Goal: Information Seeking & Learning: Find specific fact

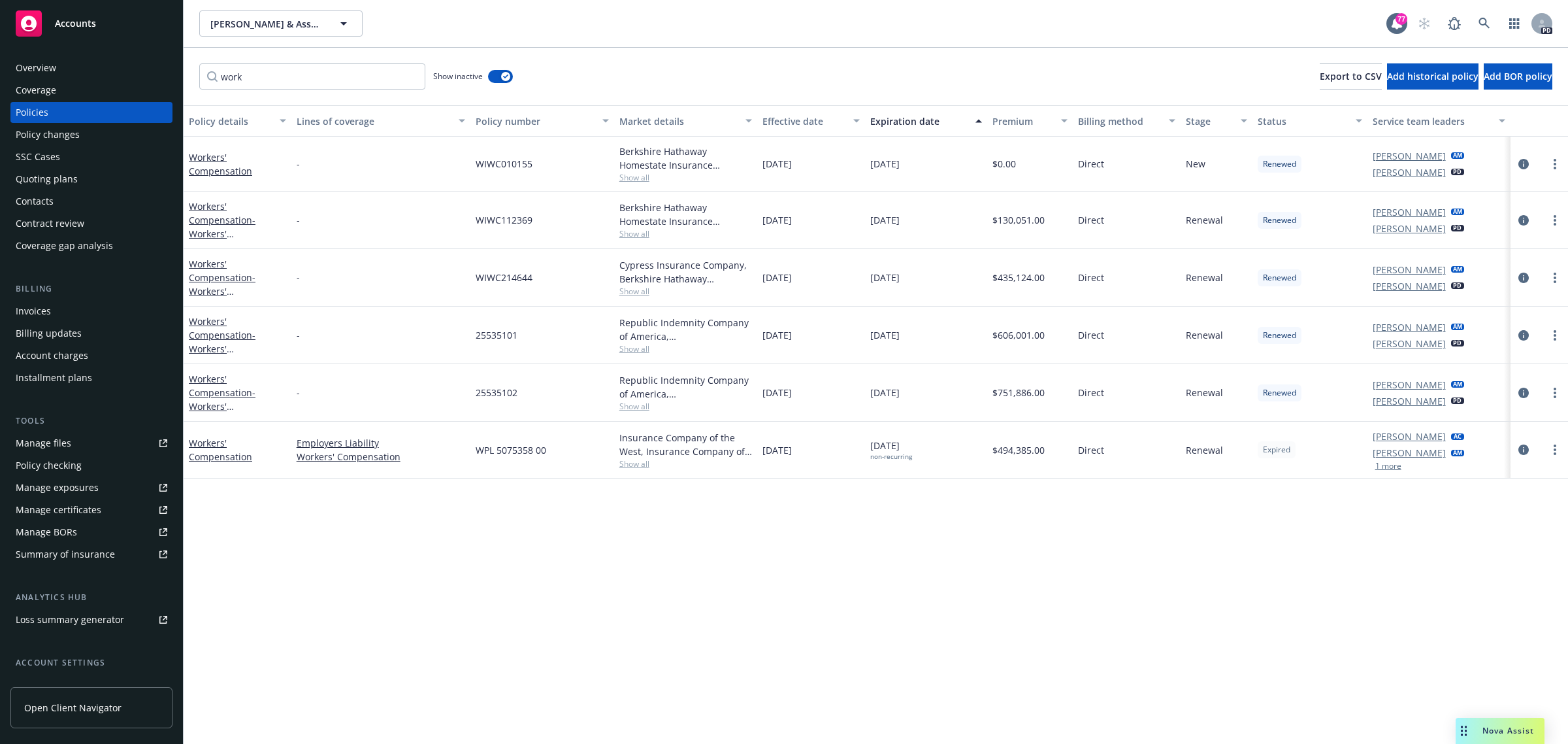
click at [83, 24] on span "Accounts" at bounding box center [75, 23] width 41 height 11
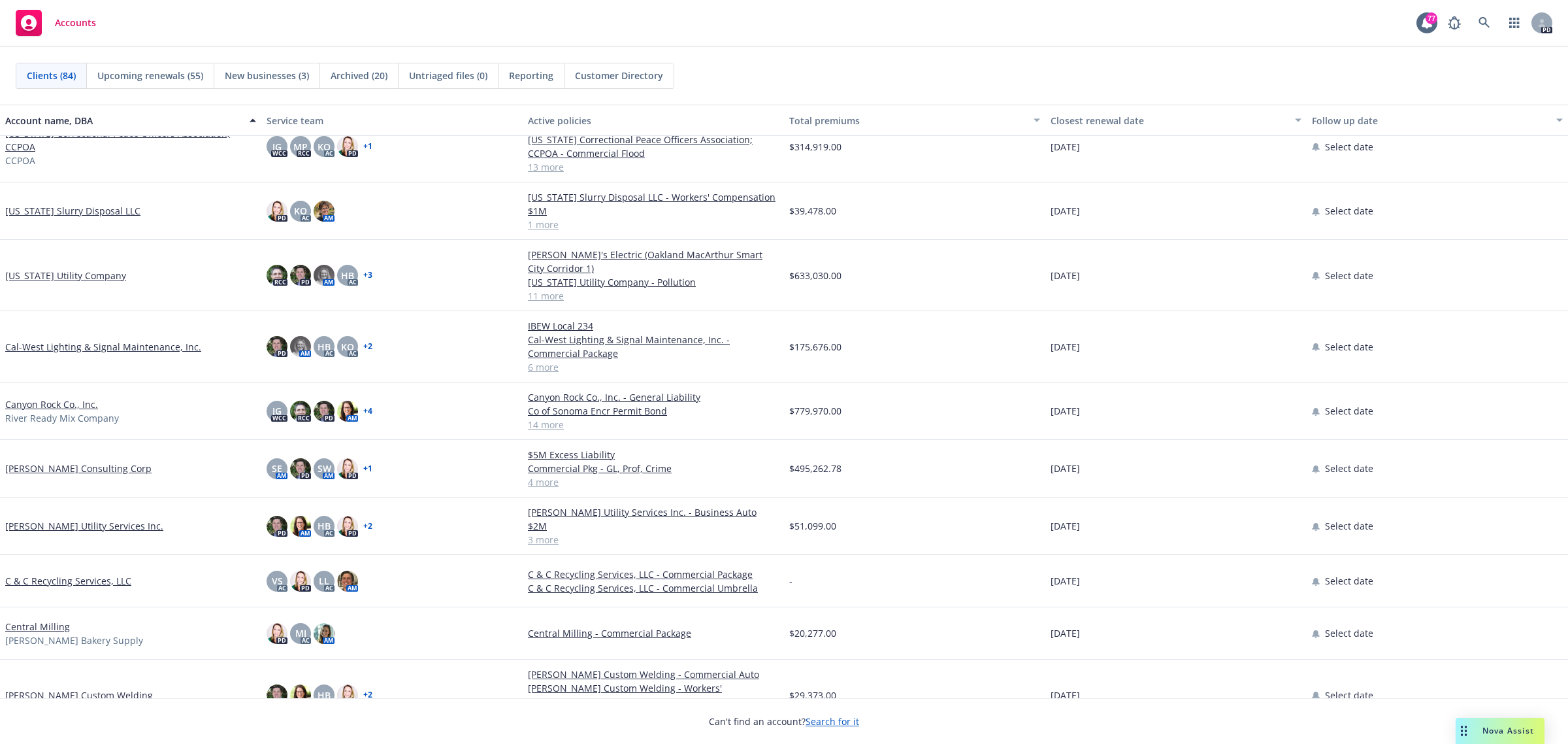
scroll to position [654, 0]
click at [62, 460] on link "[PERSON_NAME] Consulting Corp" at bounding box center [78, 466] width 146 height 13
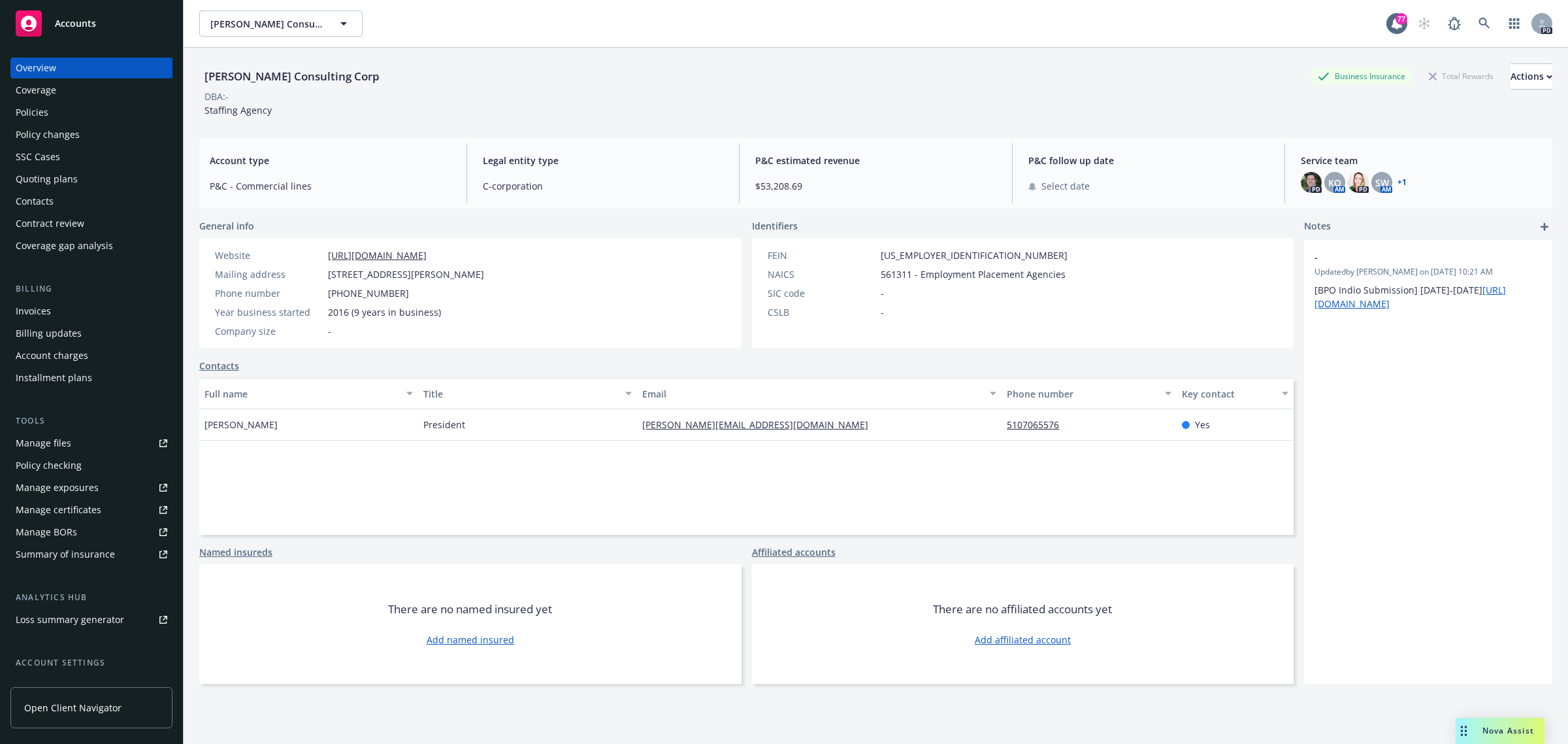
click at [38, 109] on div "Policies" at bounding box center [32, 112] width 33 height 21
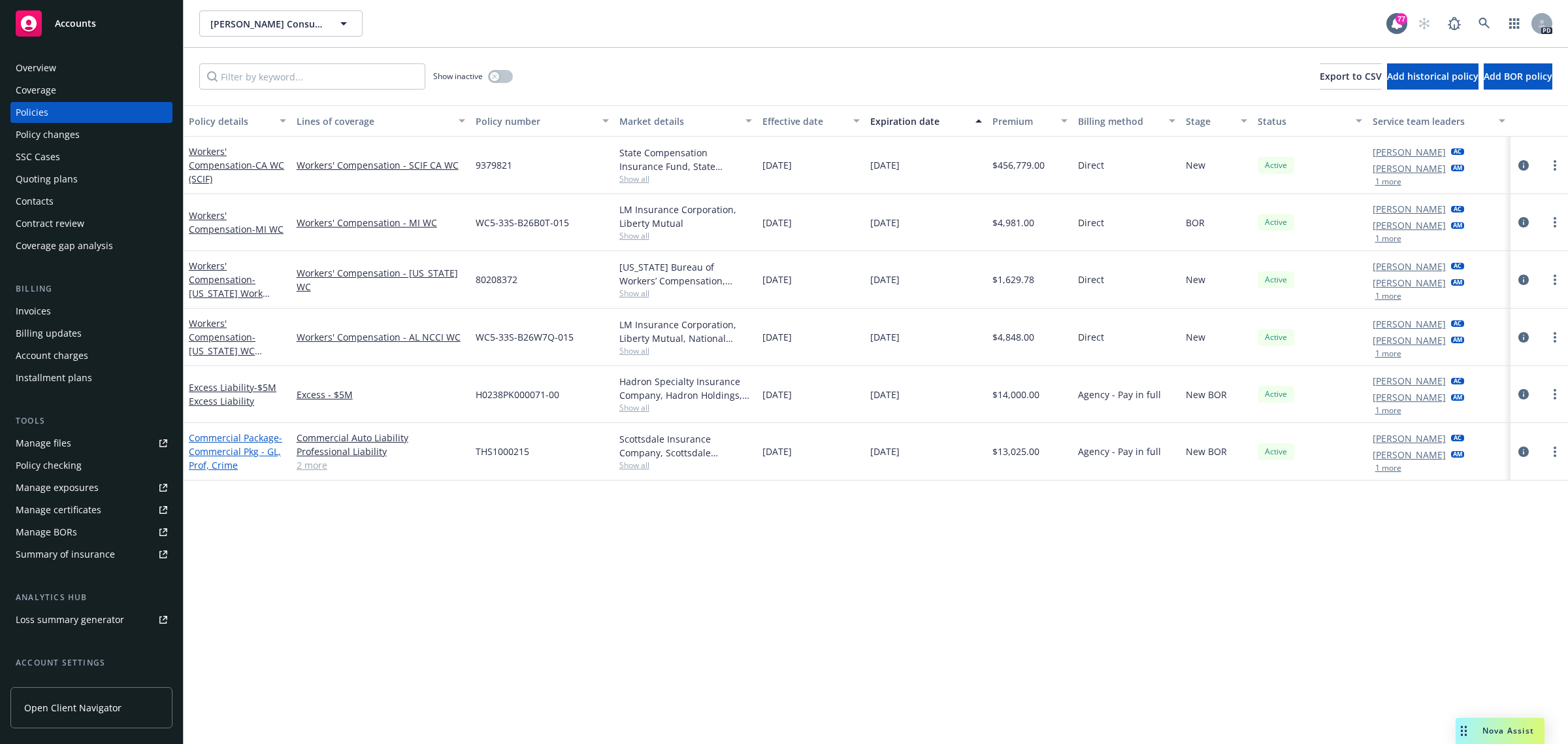
click at [219, 437] on link "Commercial Package - Commercial Pkg - GL, Prof, Crime" at bounding box center [236, 452] width 94 height 40
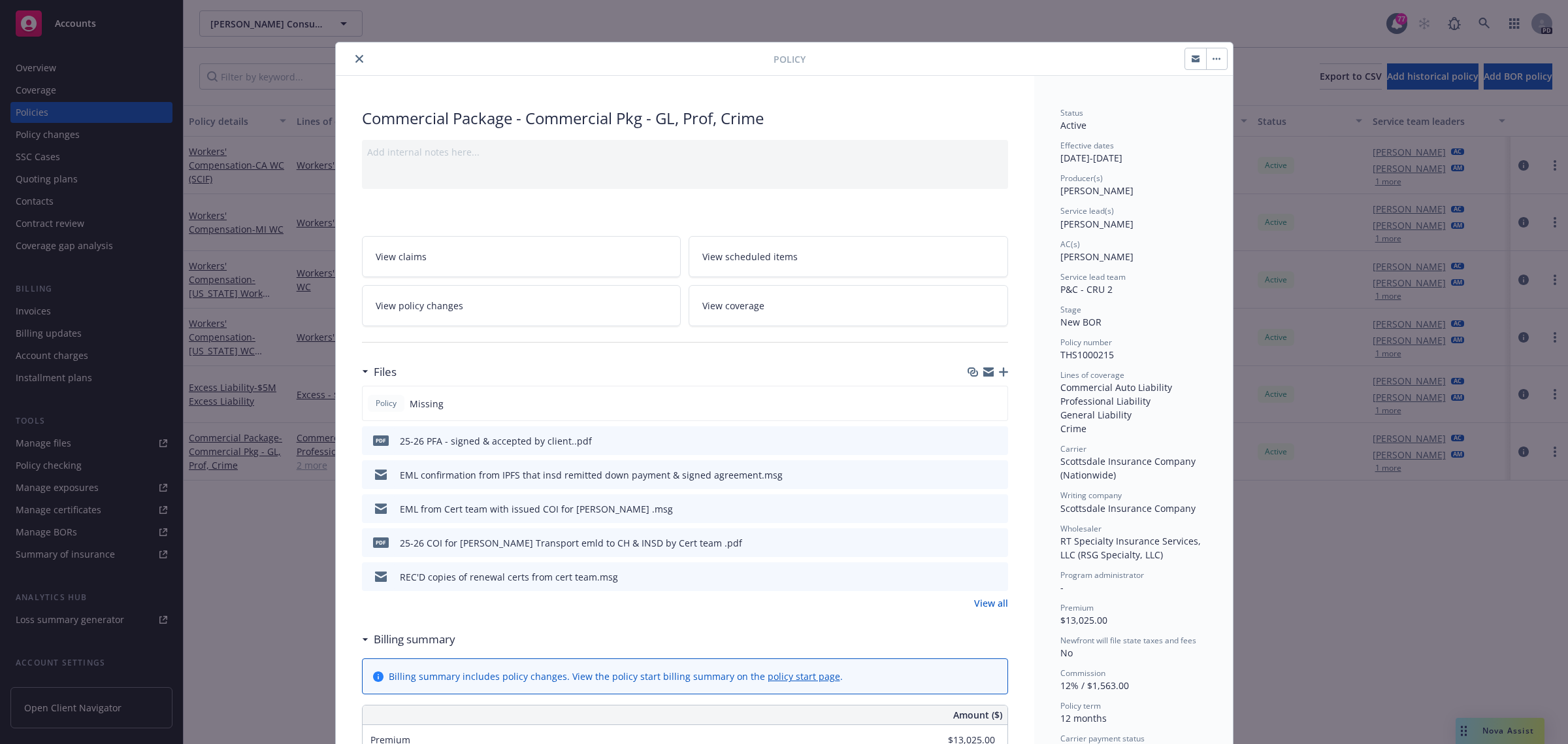
click at [734, 253] on span "View scheduled items" at bounding box center [750, 256] width 95 height 13
click at [356, 61] on icon "close" at bounding box center [359, 58] width 8 height 8
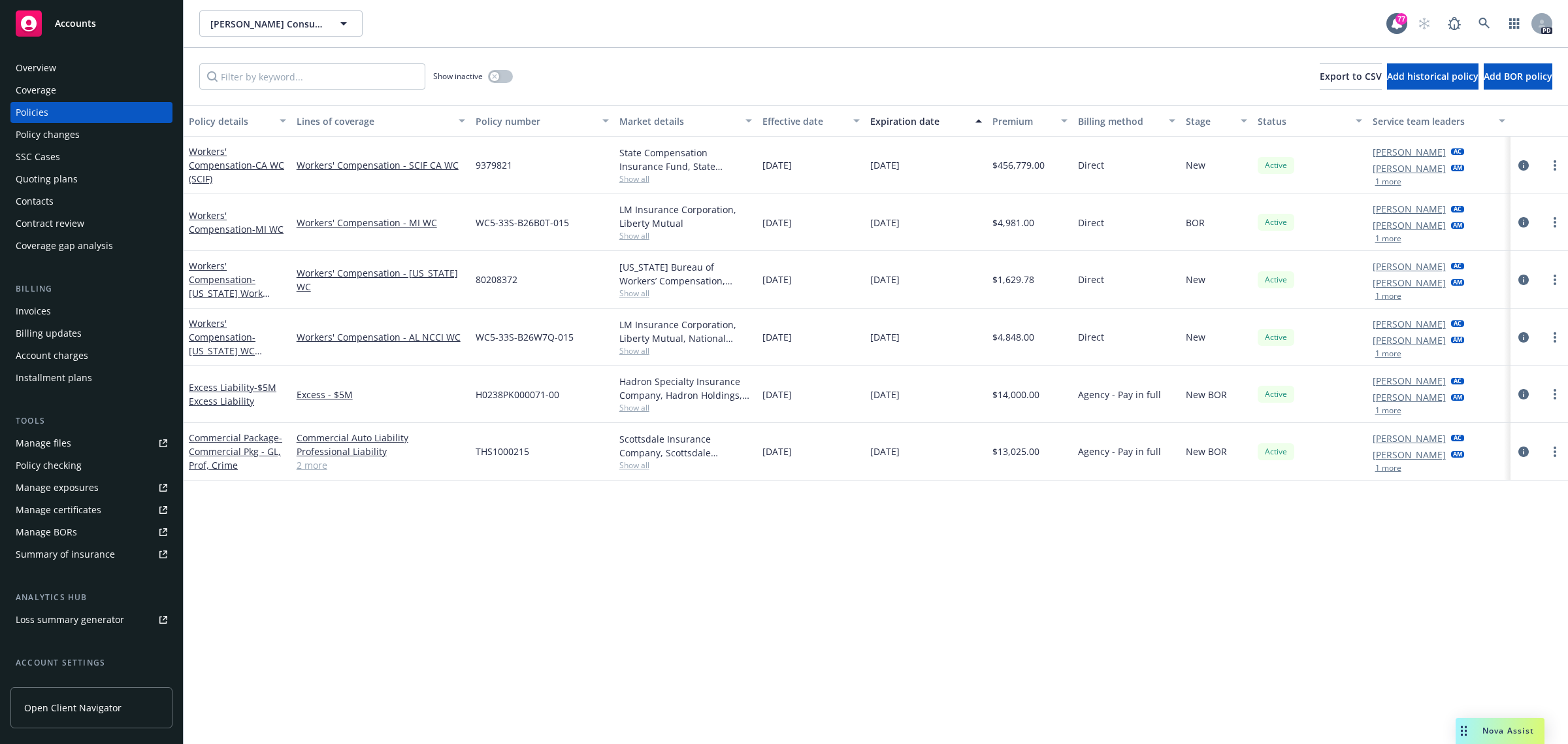
click at [67, 25] on span "Accounts" at bounding box center [75, 23] width 41 height 11
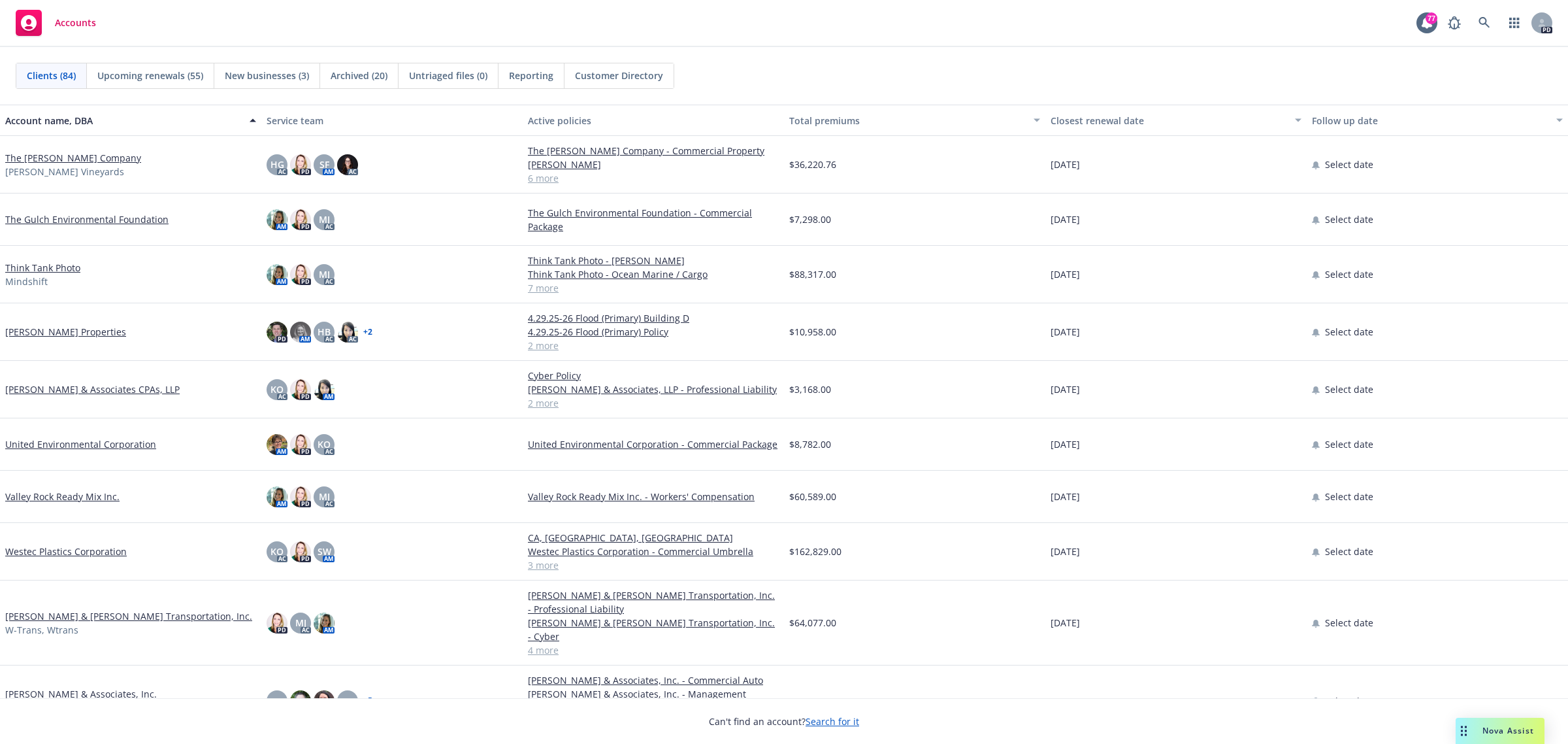
scroll to position [3888, 0]
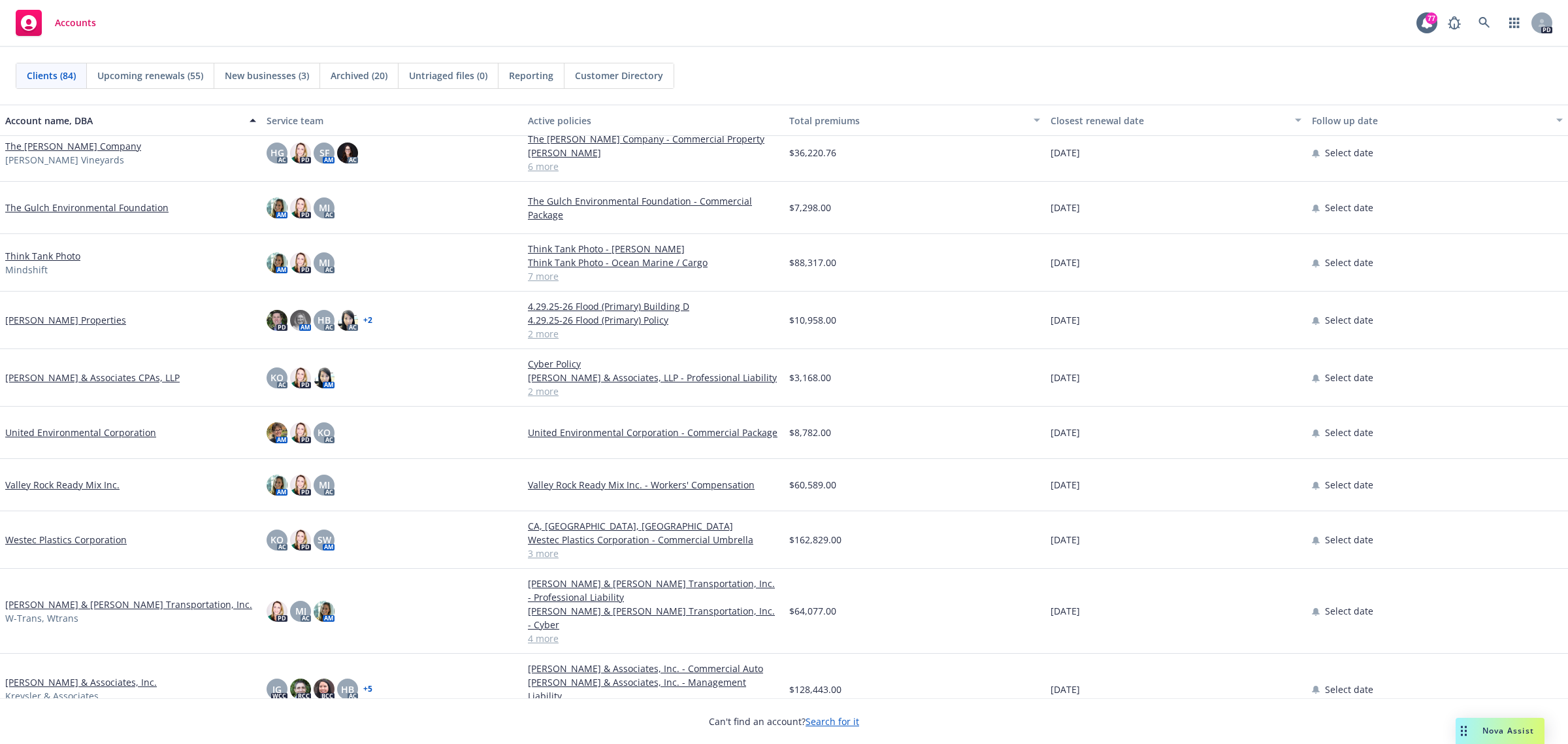
click at [59, 675] on link "William Kreysler & Associates, Inc." at bounding box center [81, 682] width 152 height 13
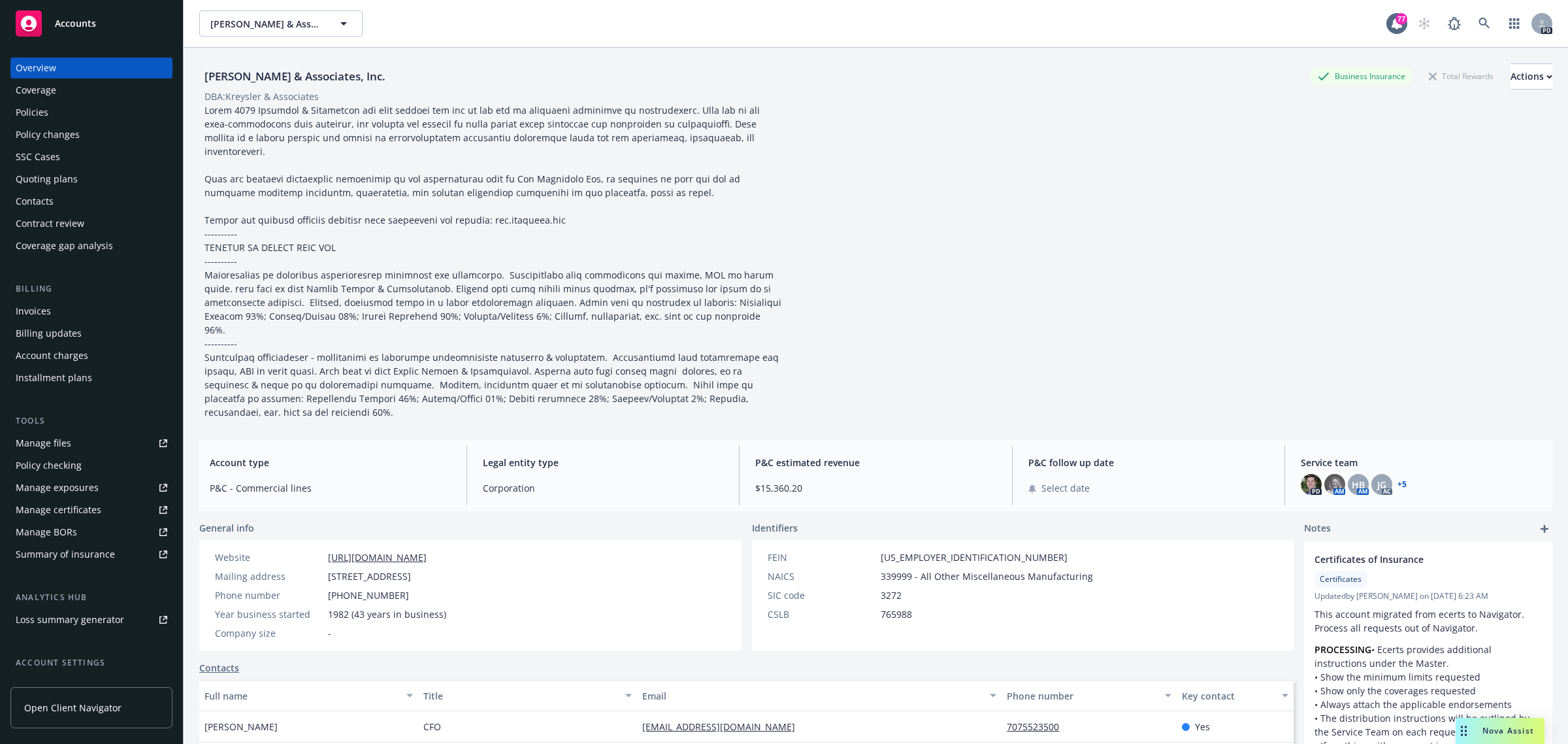
click at [31, 108] on div "Policies" at bounding box center [32, 112] width 33 height 21
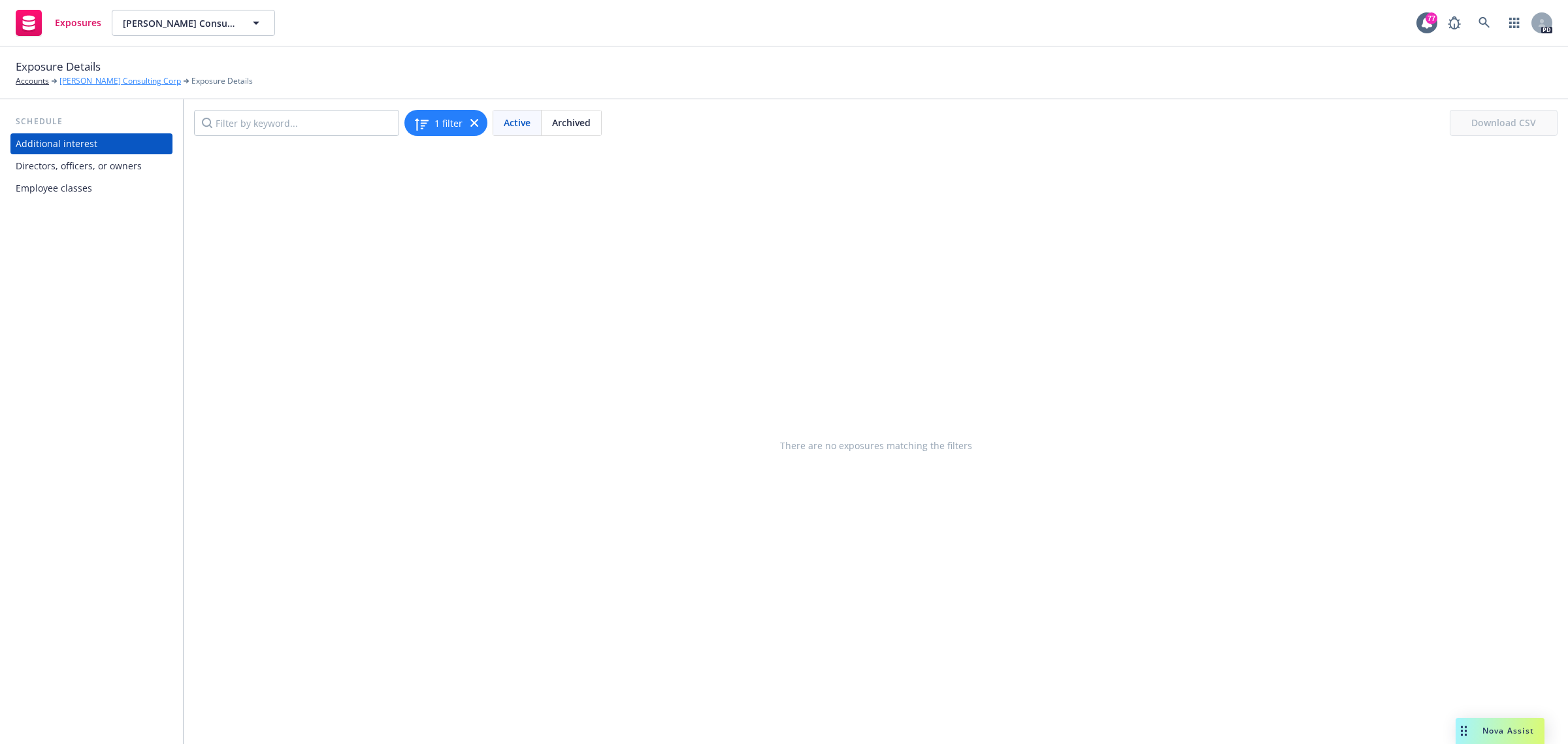
click at [84, 79] on link "[PERSON_NAME] Consulting Corp" at bounding box center [120, 81] width 121 height 12
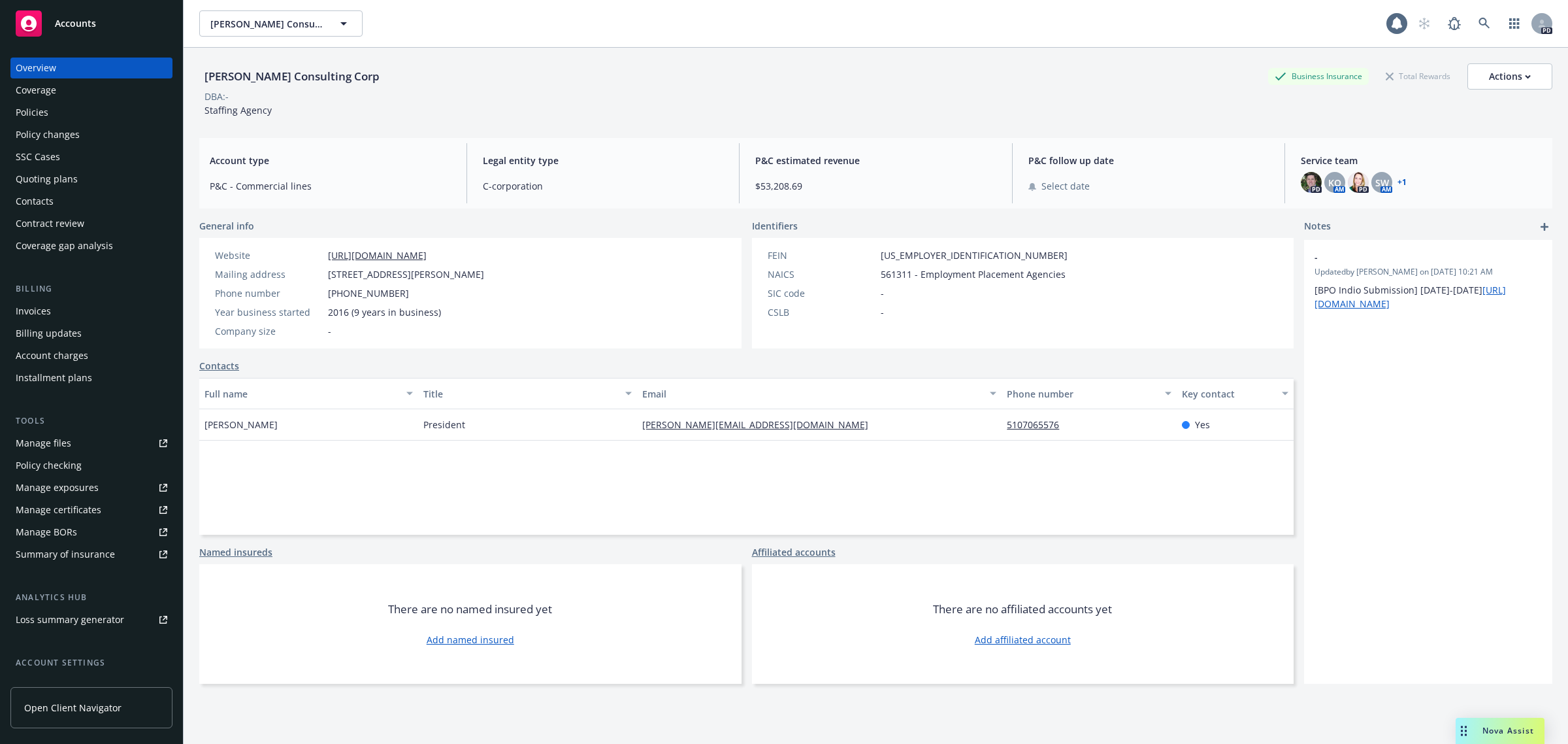
click at [34, 113] on div "Policies" at bounding box center [32, 112] width 33 height 21
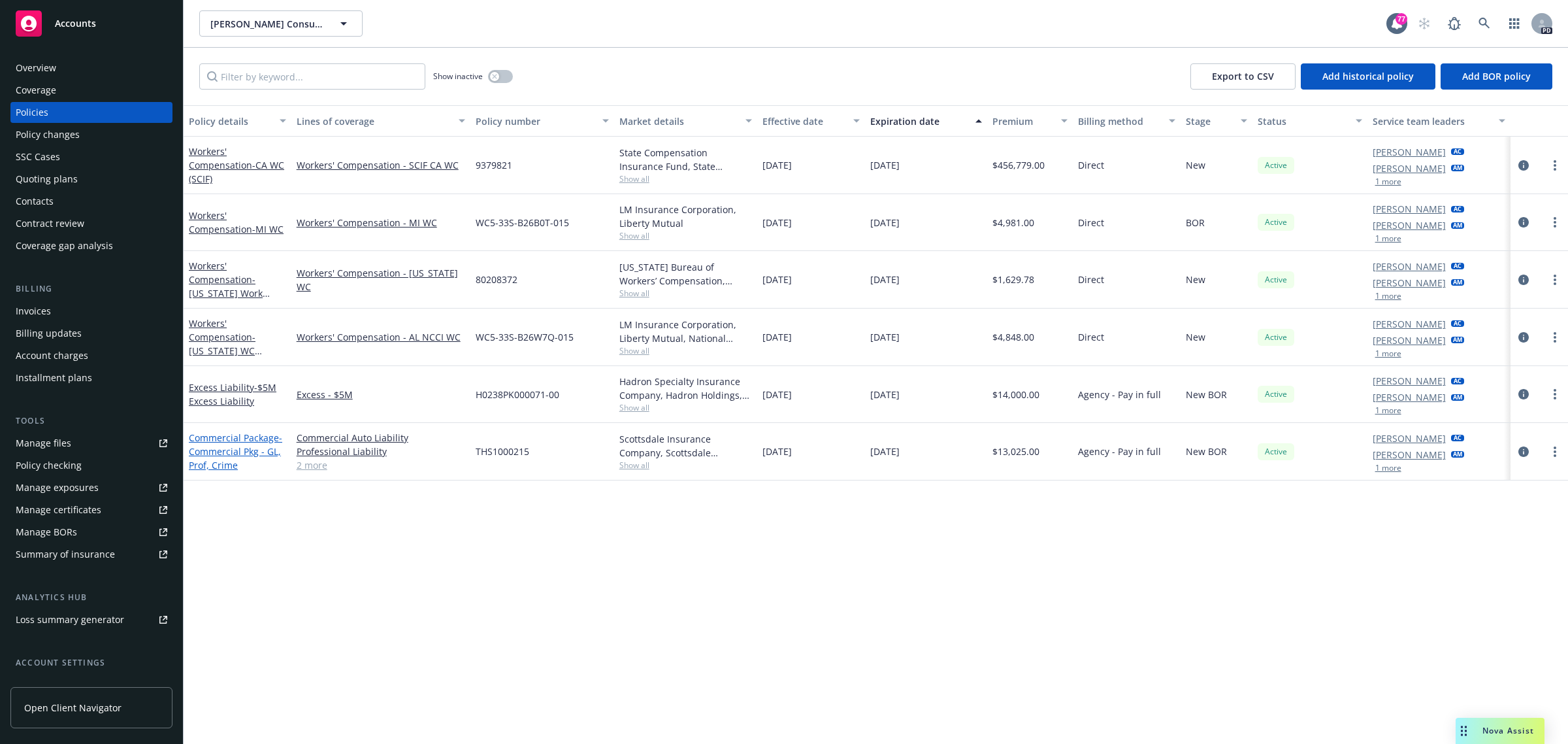
click at [202, 439] on link "Commercial Package - Commercial Pkg - GL, Prof, Crime" at bounding box center [236, 452] width 94 height 40
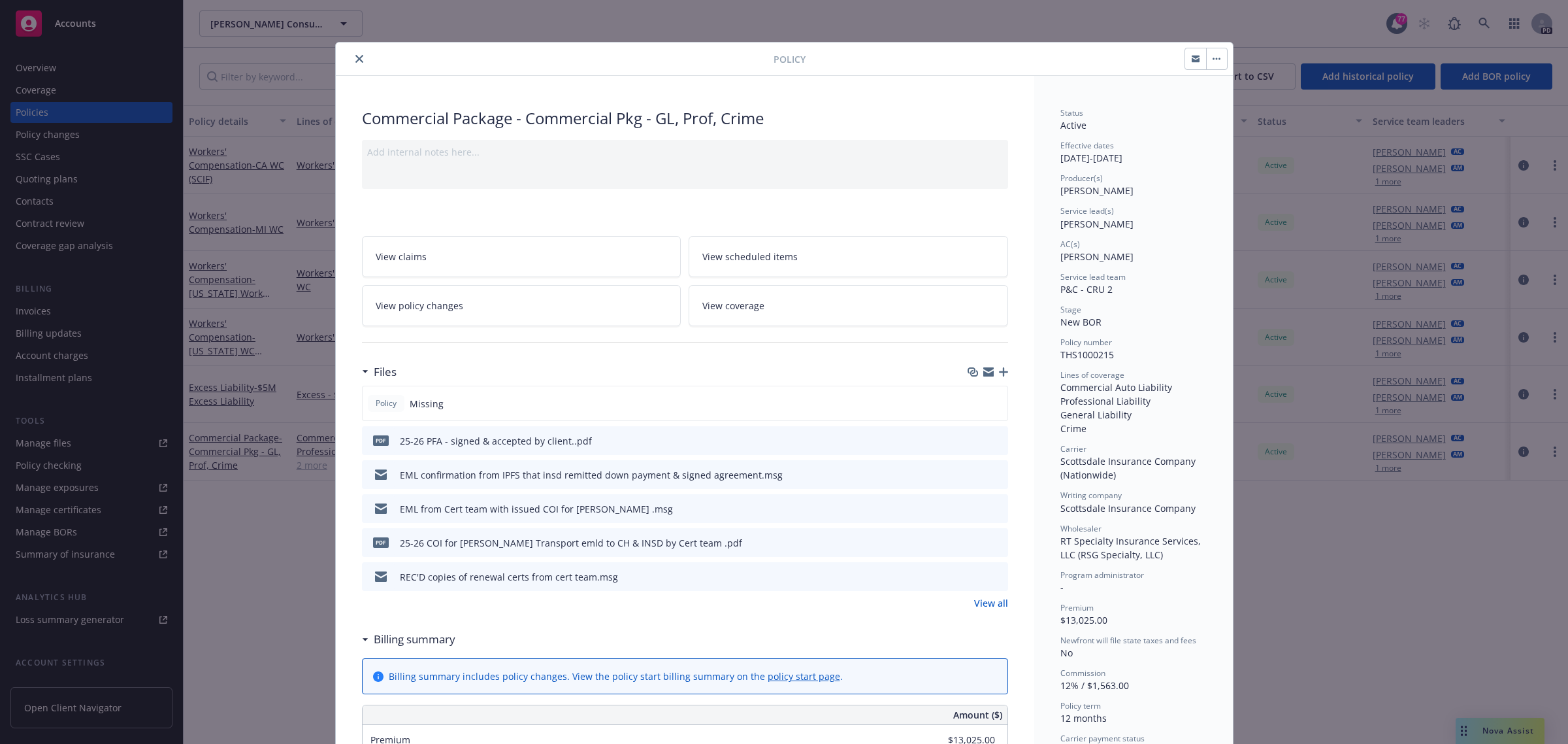
click at [729, 308] on span "View coverage" at bounding box center [733, 305] width 62 height 13
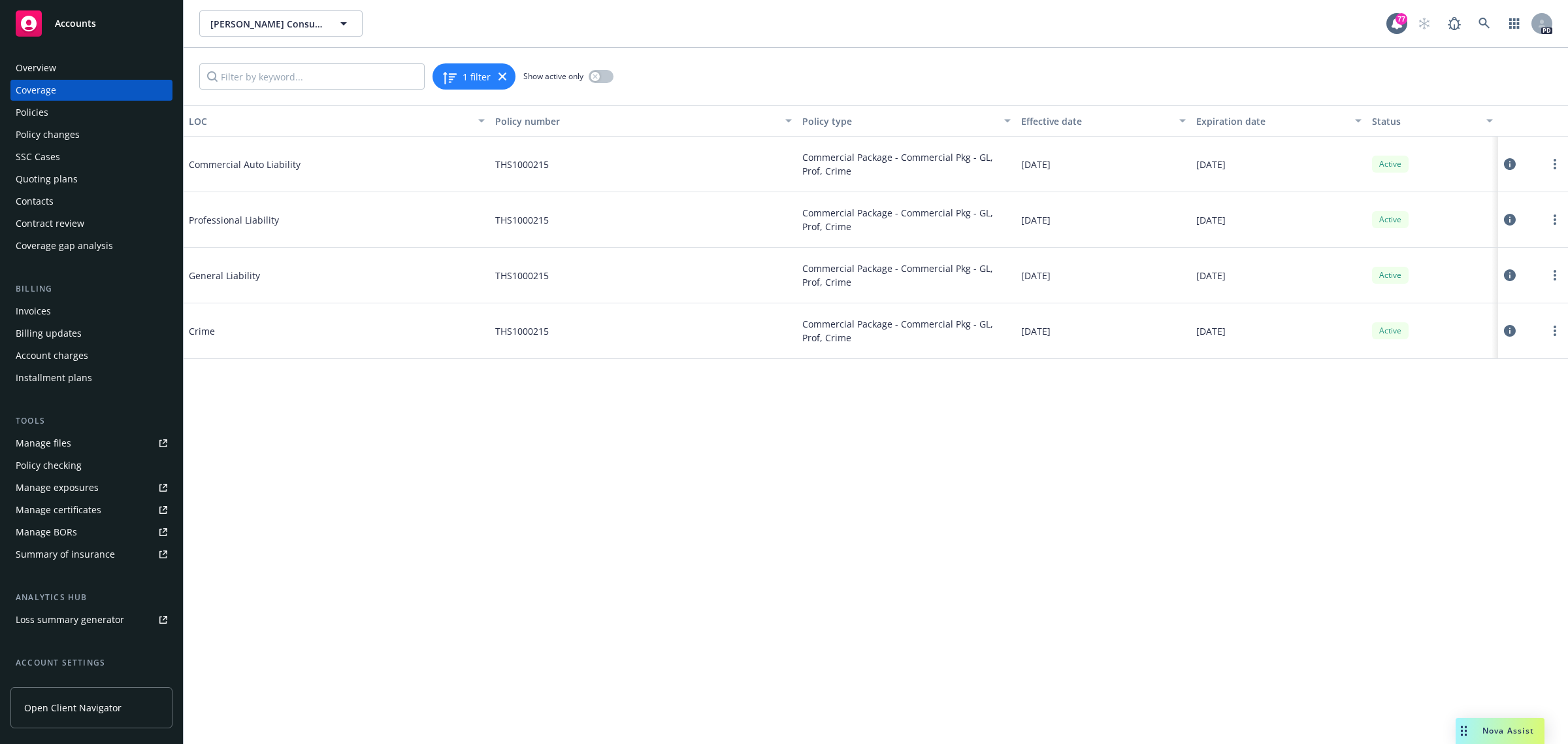
click at [226, 275] on span "General Liability" at bounding box center [287, 275] width 196 height 13
click at [1557, 272] on link "more" at bounding box center [1555, 275] width 16 height 16
click at [1425, 377] on link "View LOCs on the same policy" at bounding box center [1477, 381] width 172 height 26
click at [1559, 280] on link "more" at bounding box center [1555, 275] width 16 height 16
click at [1441, 361] on link "View policy" at bounding box center [1477, 354] width 172 height 26
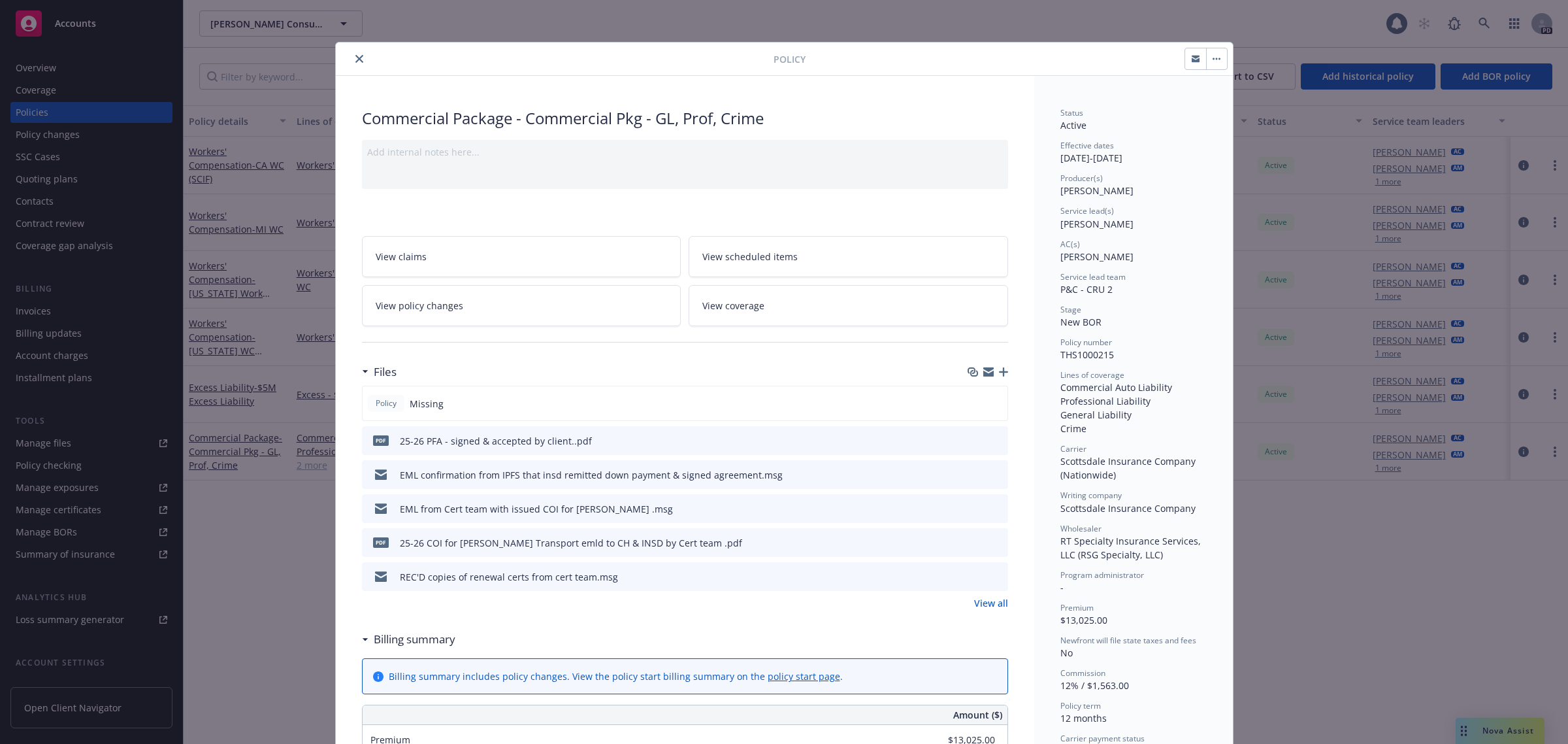
scroll to position [39, 0]
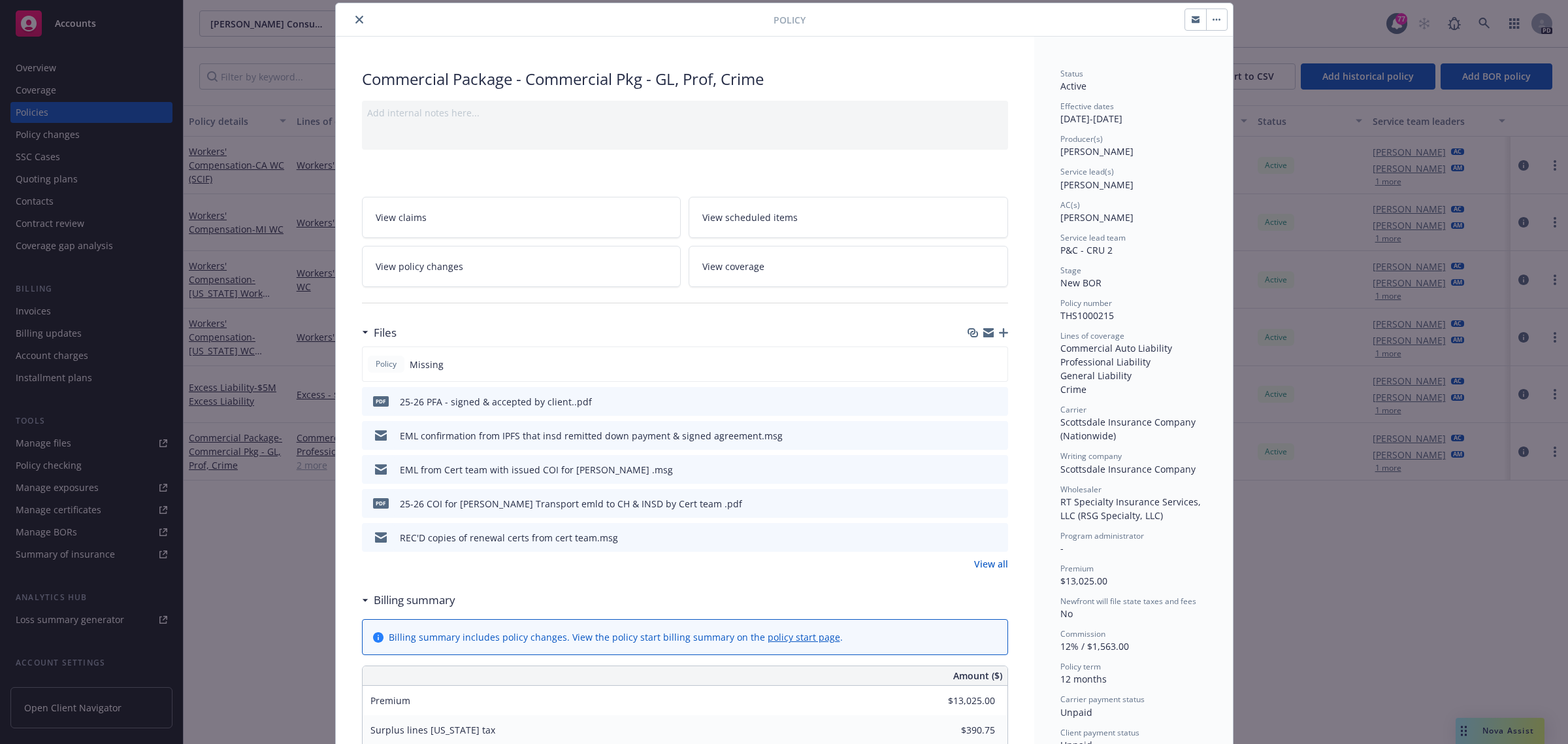
click at [987, 564] on link "View all" at bounding box center [991, 564] width 34 height 13
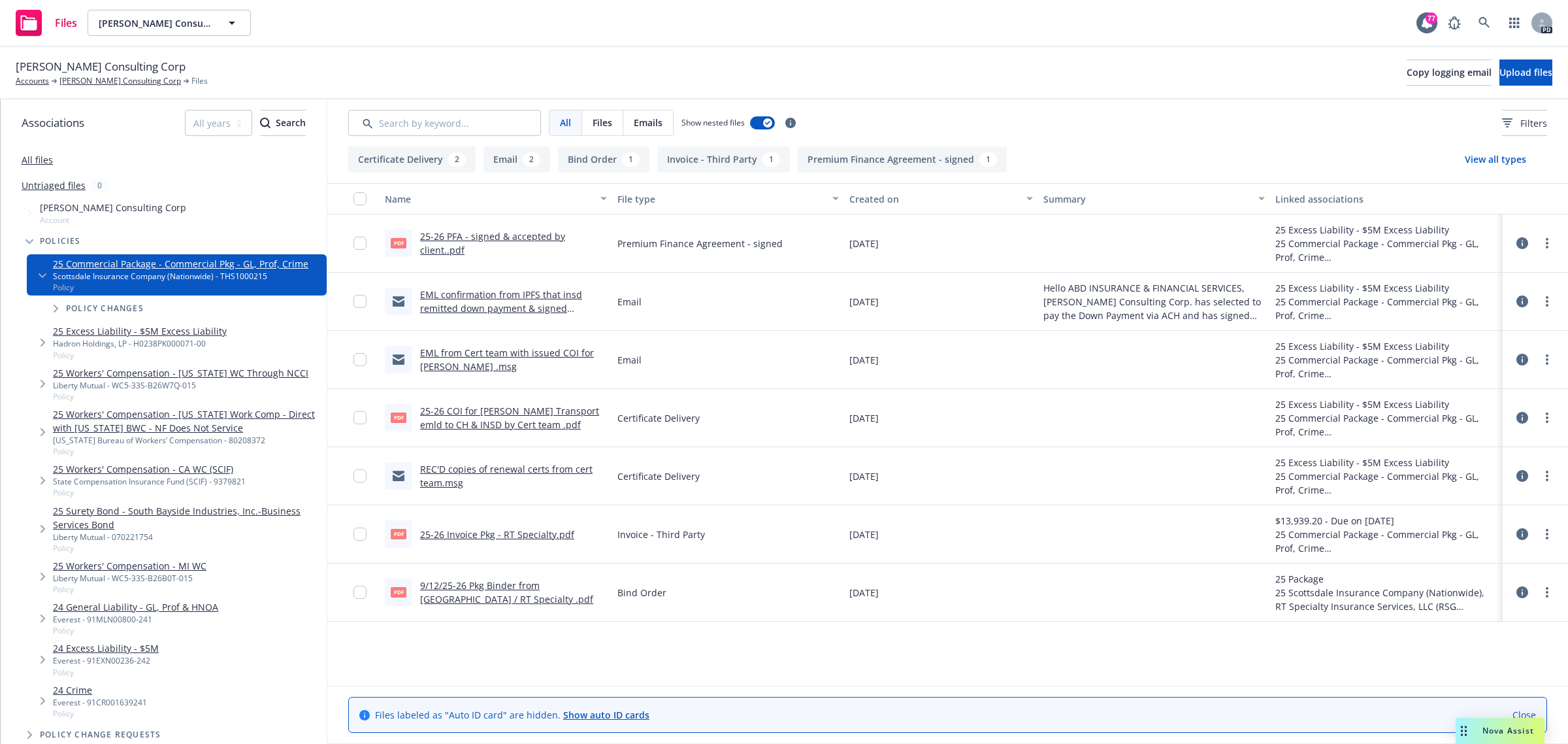
click at [492, 590] on link "9/12/25-26 Pkg Binder from [GEOGRAPHIC_DATA] / RT Specialty .pdf" at bounding box center [507, 592] width 173 height 26
click at [70, 80] on link "[PERSON_NAME] Consulting Corp" at bounding box center [120, 81] width 121 height 12
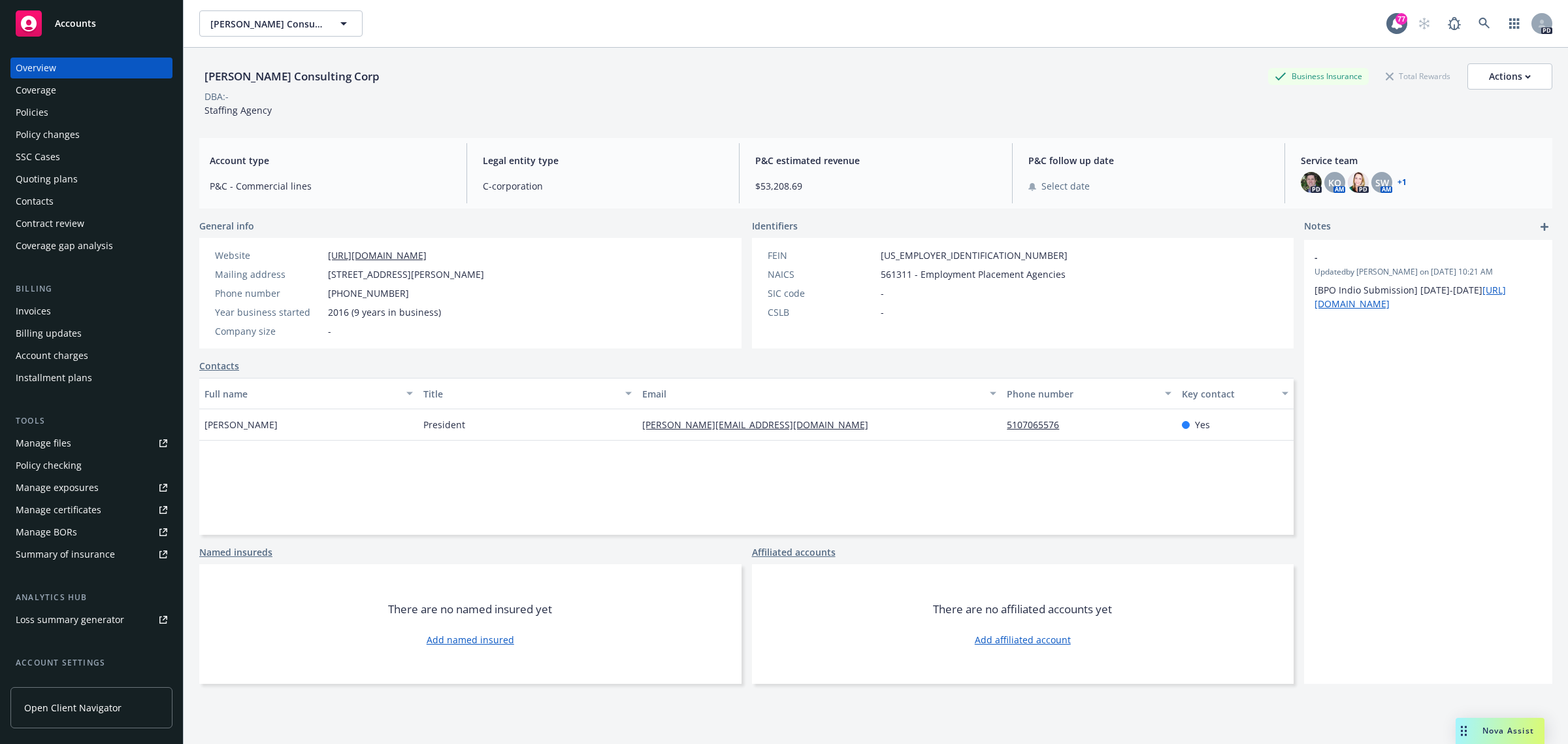
click at [28, 111] on div "Policies" at bounding box center [32, 112] width 33 height 21
